Goal: Transaction & Acquisition: Download file/media

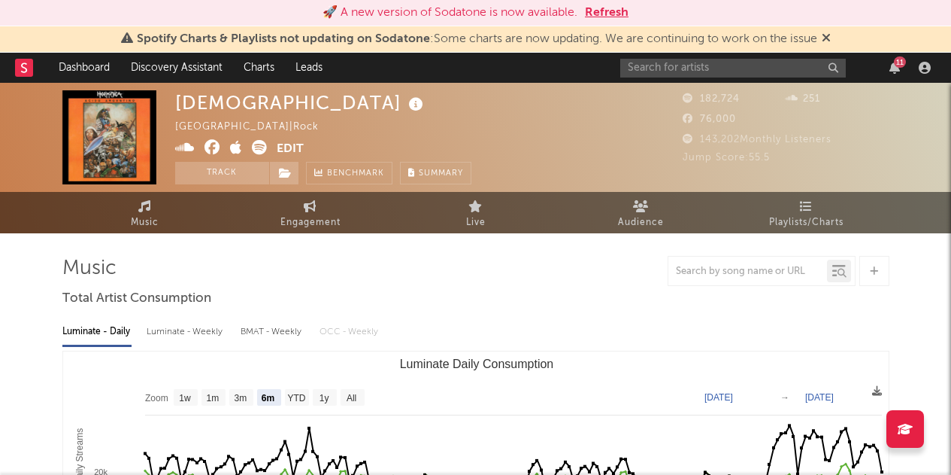
select select "6m"
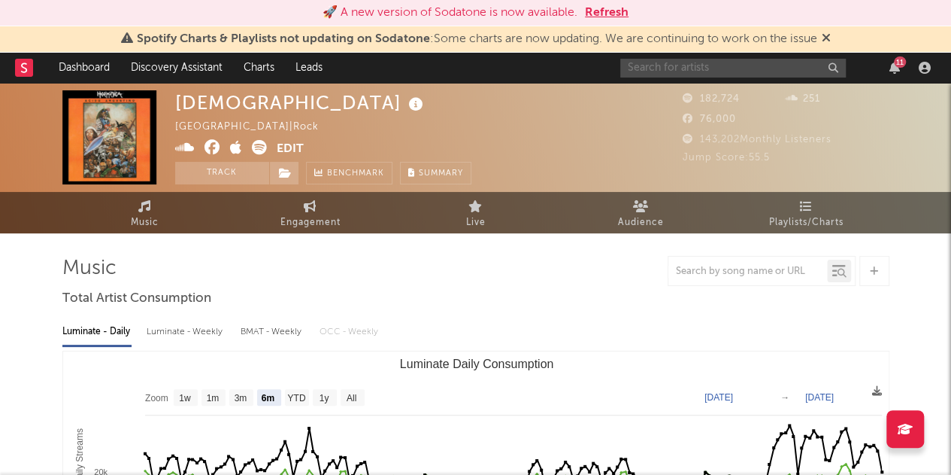
click at [743, 68] on input "text" at bounding box center [733, 68] width 226 height 19
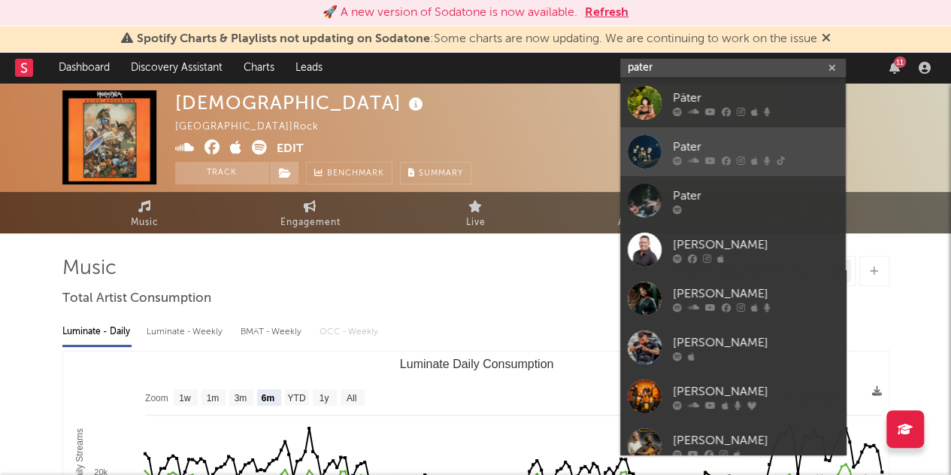
type input "pater"
click at [654, 144] on div at bounding box center [645, 152] width 34 height 34
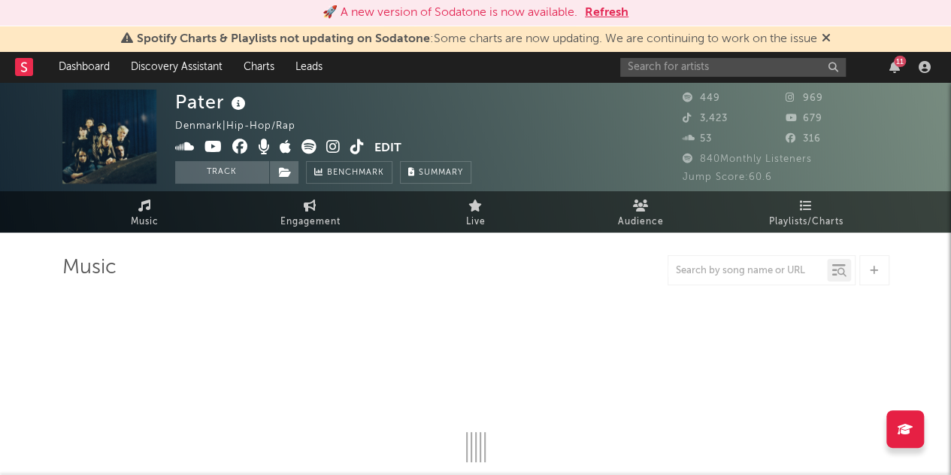
select select "1w"
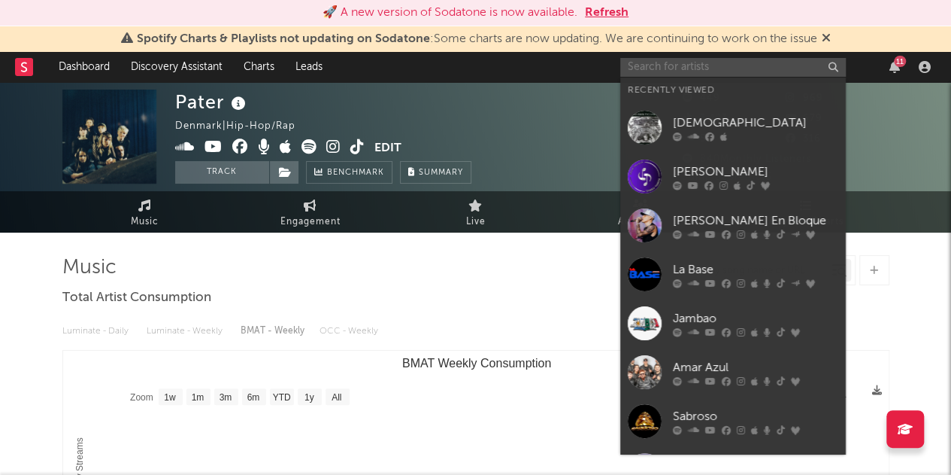
click at [731, 62] on input "text" at bounding box center [733, 67] width 226 height 19
paste input "[URL][DOMAIN_NAME]"
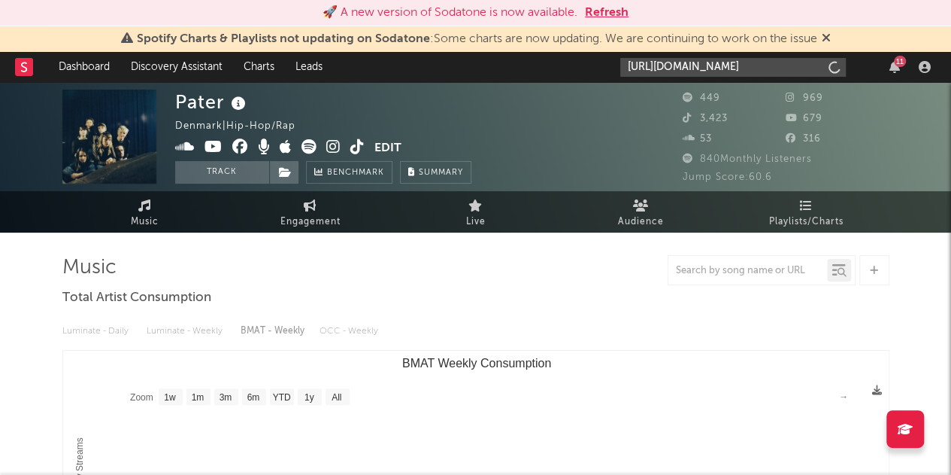
scroll to position [0, 274]
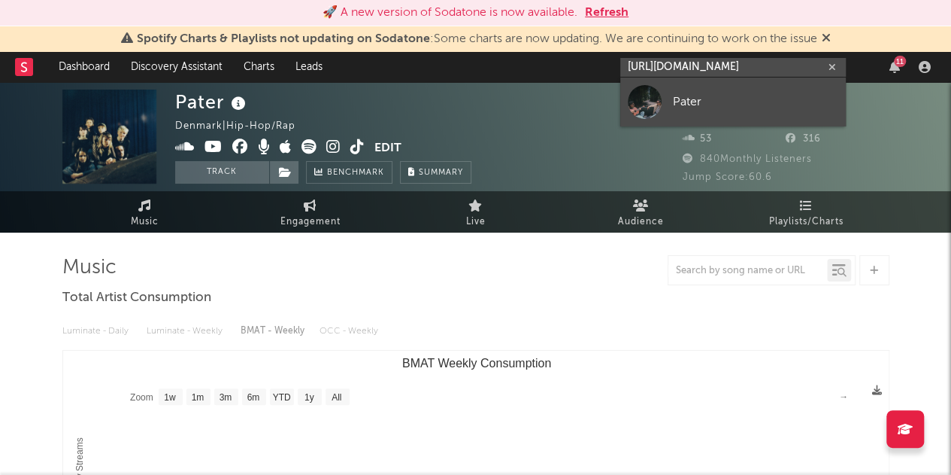
type input "[URL][DOMAIN_NAME]"
click at [698, 96] on div "Pater" at bounding box center [755, 102] width 165 height 18
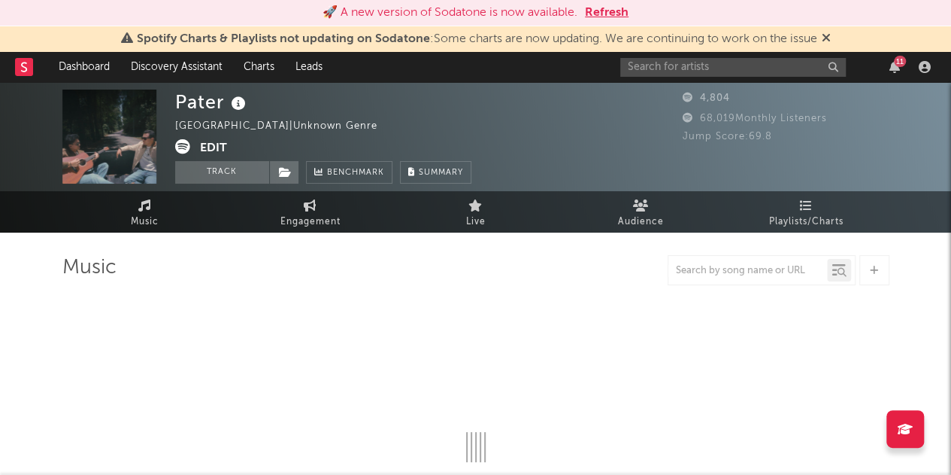
select select "1w"
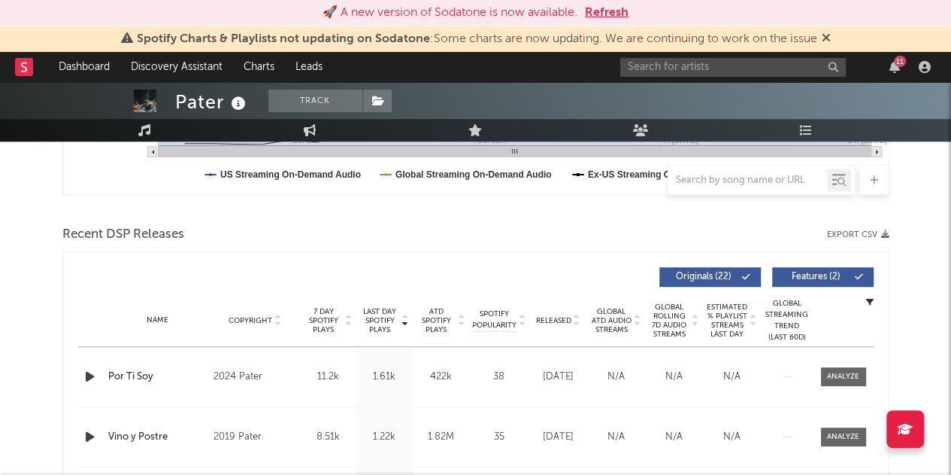
scroll to position [443, 0]
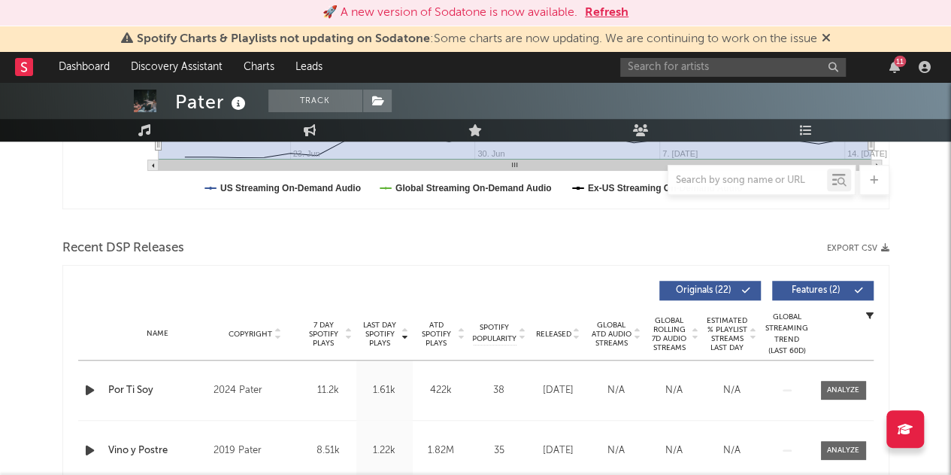
click at [843, 244] on button "Export CSV" at bounding box center [858, 248] width 62 height 9
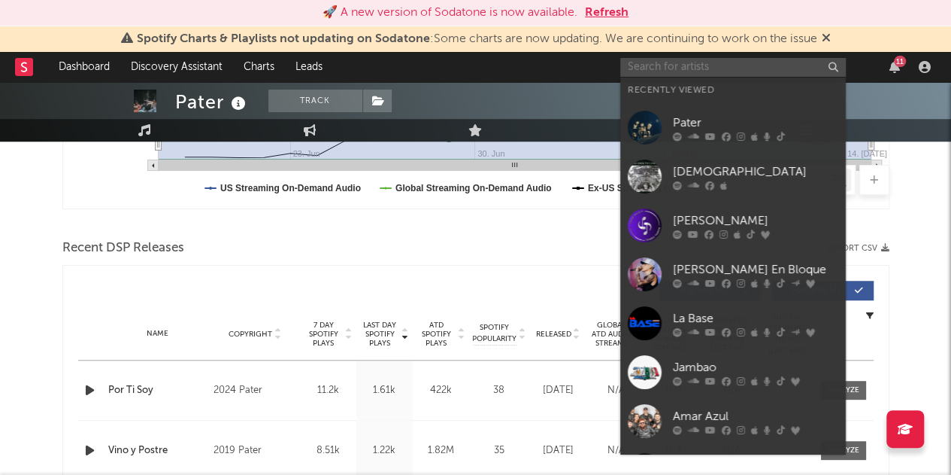
click at [671, 63] on input "text" at bounding box center [733, 67] width 226 height 19
paste input "[URL][DOMAIN_NAME]"
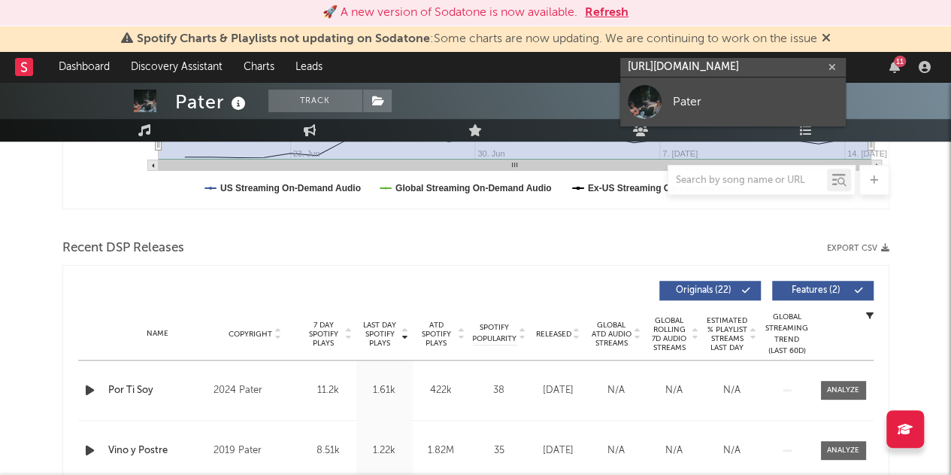
type input "[URL][DOMAIN_NAME]"
click at [696, 101] on div "Pater" at bounding box center [755, 102] width 165 height 18
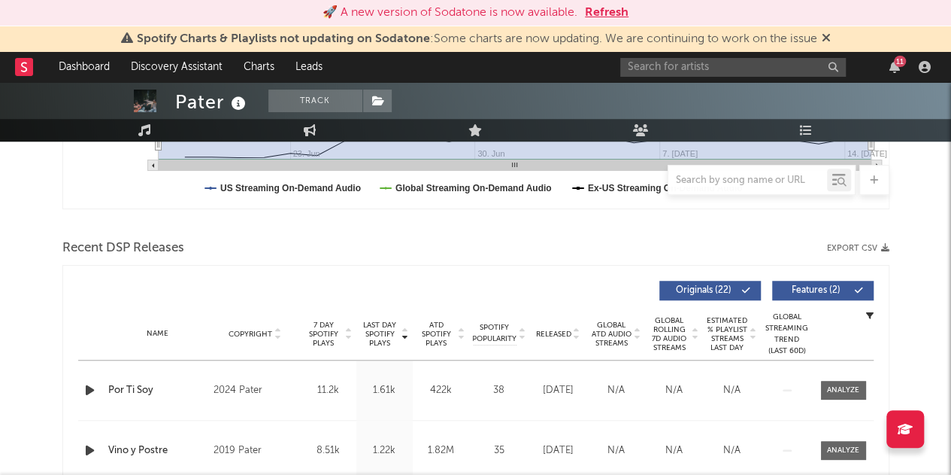
click at [864, 244] on button "Export CSV" at bounding box center [858, 248] width 62 height 9
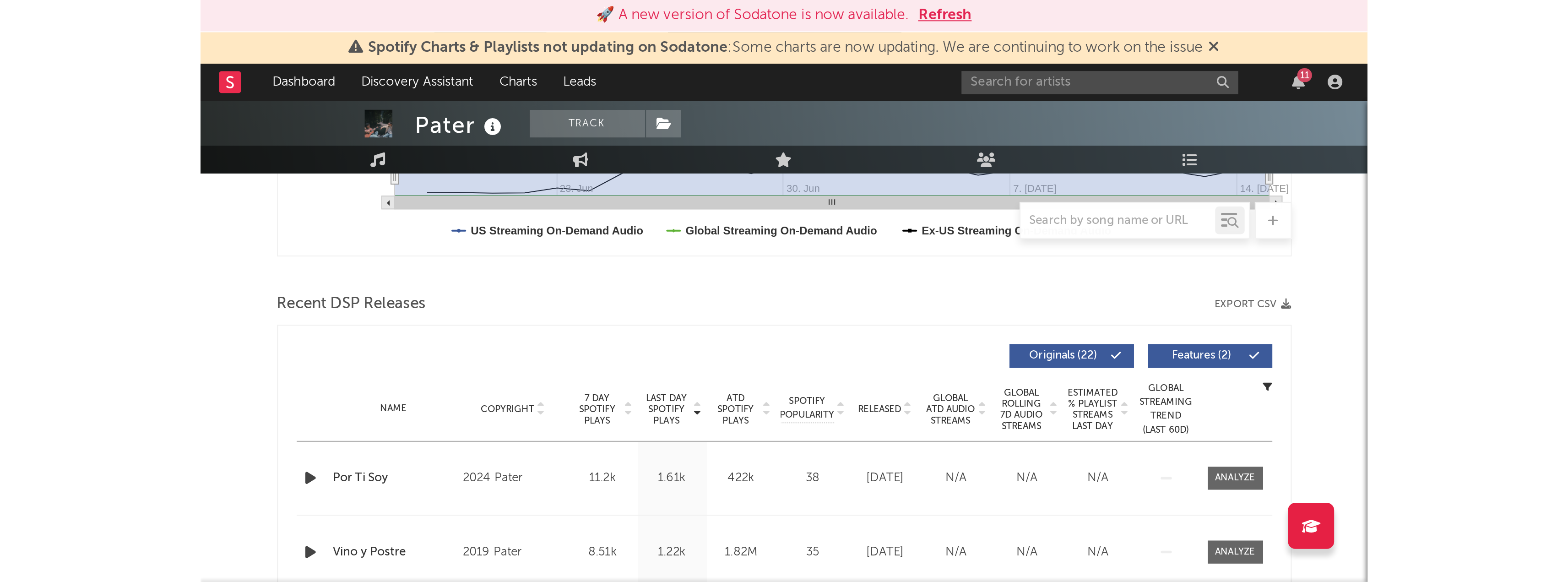
scroll to position [270, 0]
